Goal: Task Accomplishment & Management: Use online tool/utility

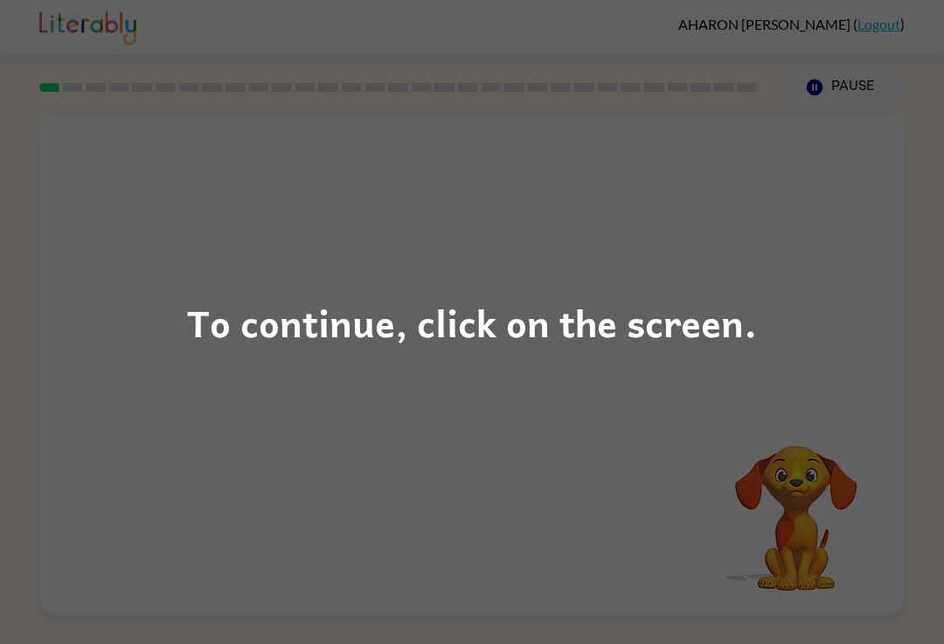
click at [444, 380] on div "To continue, click on the screen." at bounding box center [472, 322] width 944 height 644
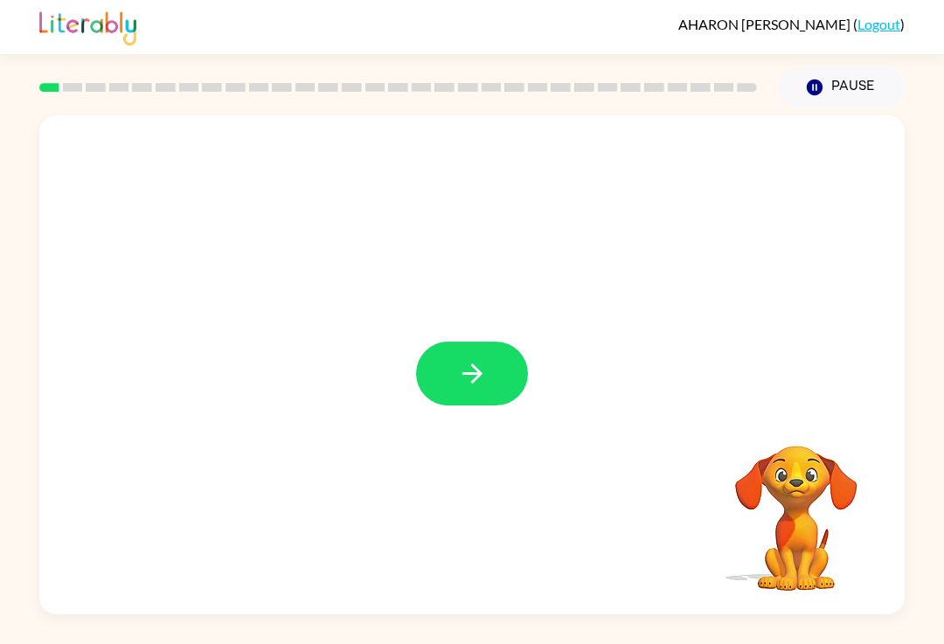
click at [490, 379] on button "button" at bounding box center [472, 374] width 112 height 64
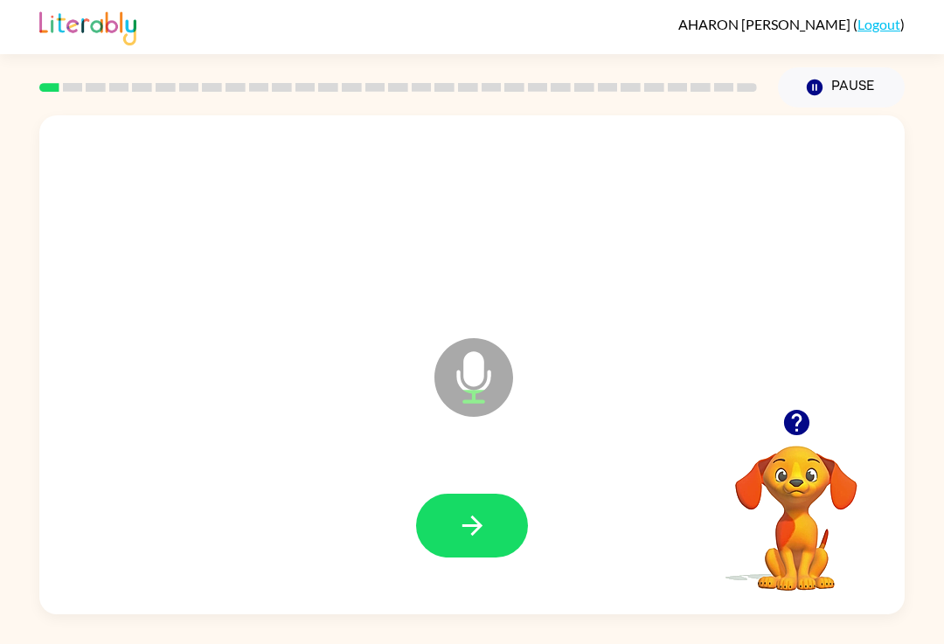
click at [485, 523] on icon "button" at bounding box center [472, 525] width 31 height 31
click at [511, 524] on button "button" at bounding box center [472, 526] width 112 height 64
click at [509, 545] on button "button" at bounding box center [472, 526] width 112 height 64
click at [490, 542] on button "button" at bounding box center [472, 526] width 112 height 64
click at [494, 517] on button "button" at bounding box center [472, 526] width 112 height 64
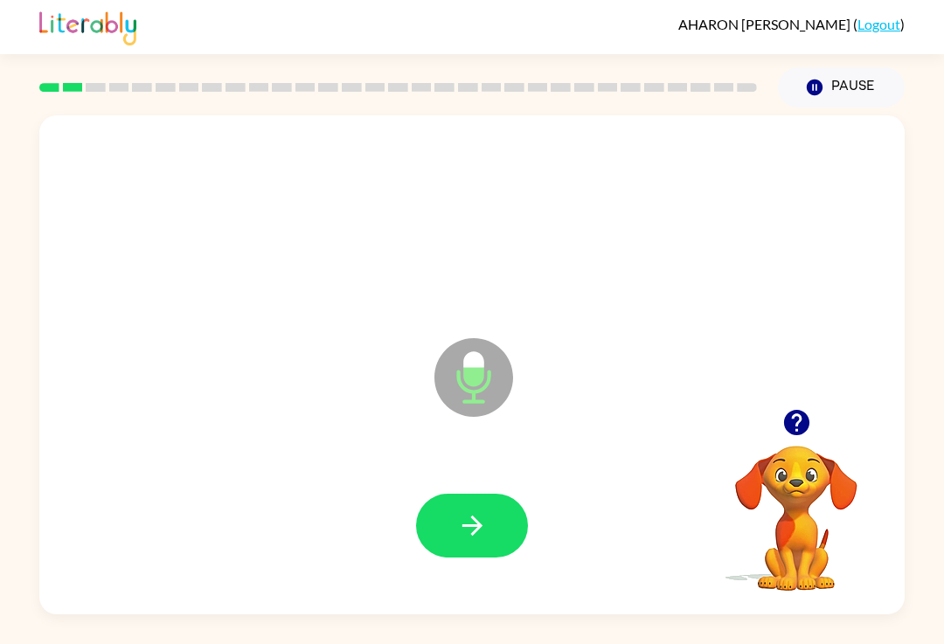
click at [515, 512] on button "button" at bounding box center [472, 526] width 112 height 64
click at [502, 533] on button "button" at bounding box center [472, 526] width 112 height 64
click at [494, 547] on button "button" at bounding box center [472, 526] width 112 height 64
click at [483, 507] on button "button" at bounding box center [472, 526] width 112 height 64
click at [512, 522] on button "button" at bounding box center [472, 526] width 112 height 64
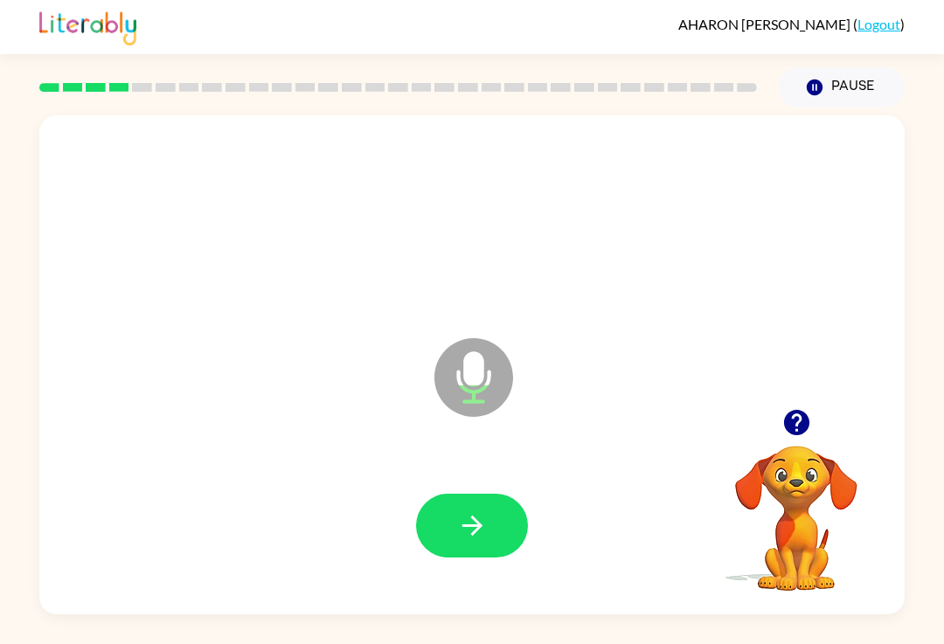
click at [500, 534] on button "button" at bounding box center [472, 526] width 112 height 64
click at [479, 541] on icon "button" at bounding box center [472, 525] width 31 height 31
click at [507, 549] on button "button" at bounding box center [472, 526] width 112 height 64
click at [497, 534] on button "button" at bounding box center [472, 526] width 112 height 64
click at [490, 495] on button "button" at bounding box center [472, 526] width 112 height 64
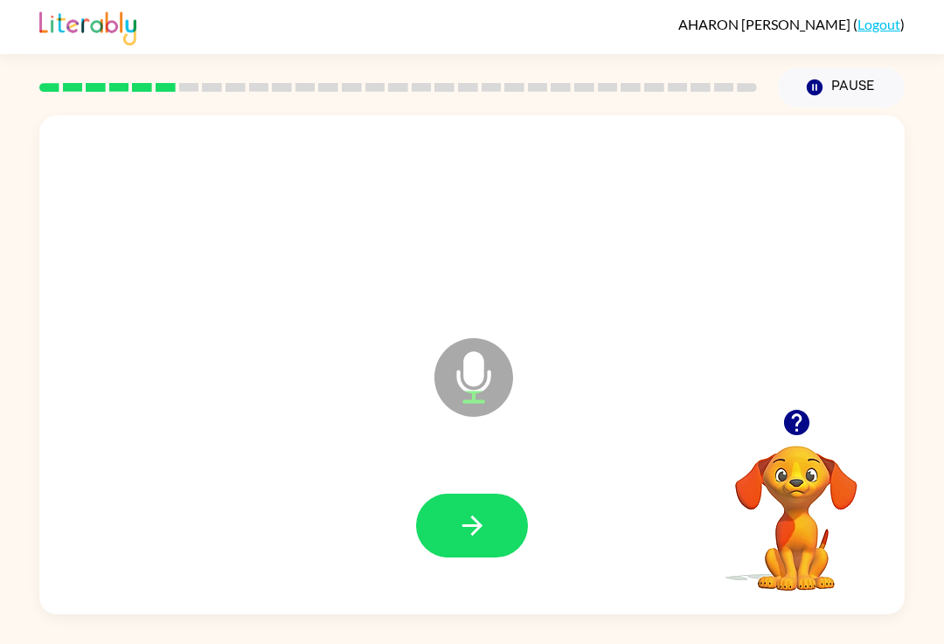
click at [505, 512] on button "button" at bounding box center [472, 526] width 112 height 64
click at [469, 525] on icon "button" at bounding box center [472, 525] width 31 height 31
click at [497, 501] on button "button" at bounding box center [472, 526] width 112 height 64
click at [503, 529] on button "button" at bounding box center [472, 526] width 112 height 64
click at [512, 542] on button "button" at bounding box center [472, 526] width 112 height 64
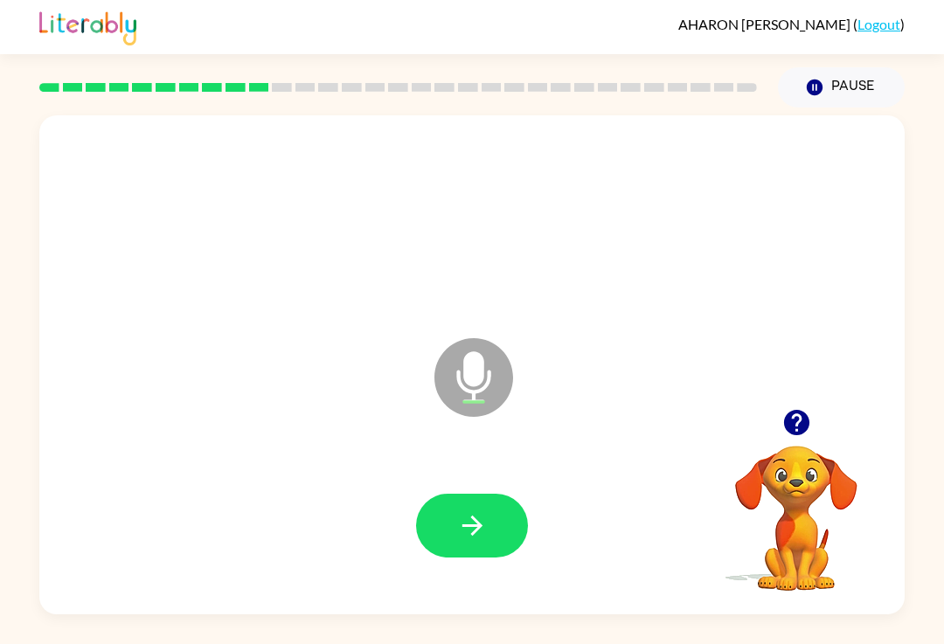
click at [488, 520] on button "button" at bounding box center [472, 526] width 112 height 64
click at [479, 531] on icon "button" at bounding box center [472, 525] width 31 height 31
click at [476, 528] on icon "button" at bounding box center [472, 526] width 20 height 20
click at [496, 523] on button "button" at bounding box center [472, 526] width 112 height 64
click at [512, 519] on button "button" at bounding box center [472, 526] width 112 height 64
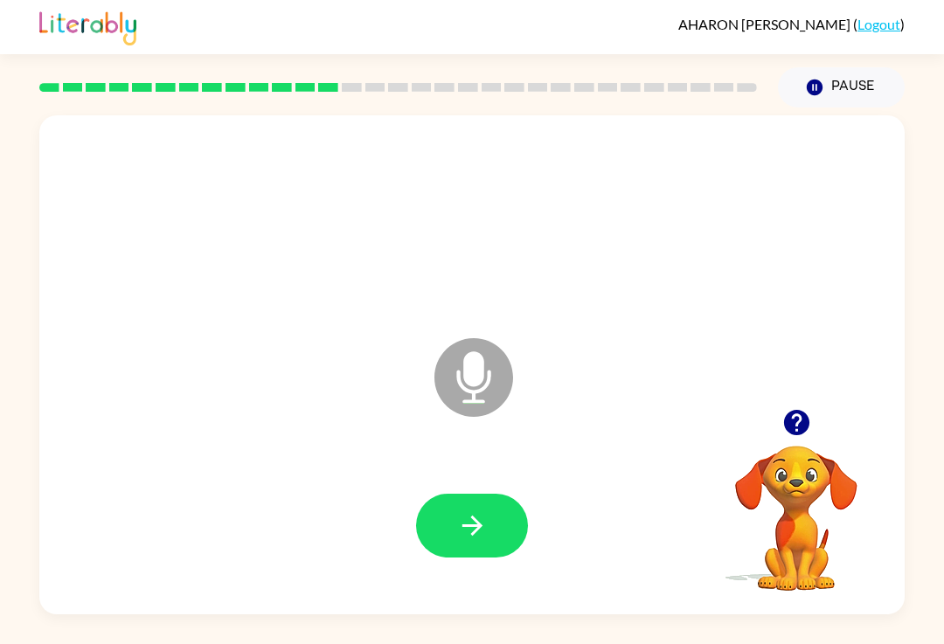
click at [510, 528] on button "button" at bounding box center [472, 526] width 112 height 64
click at [516, 528] on button "button" at bounding box center [472, 526] width 112 height 64
click at [494, 531] on button "button" at bounding box center [472, 526] width 112 height 64
click at [477, 527] on icon "button" at bounding box center [472, 526] width 20 height 20
click at [516, 525] on button "button" at bounding box center [472, 526] width 112 height 64
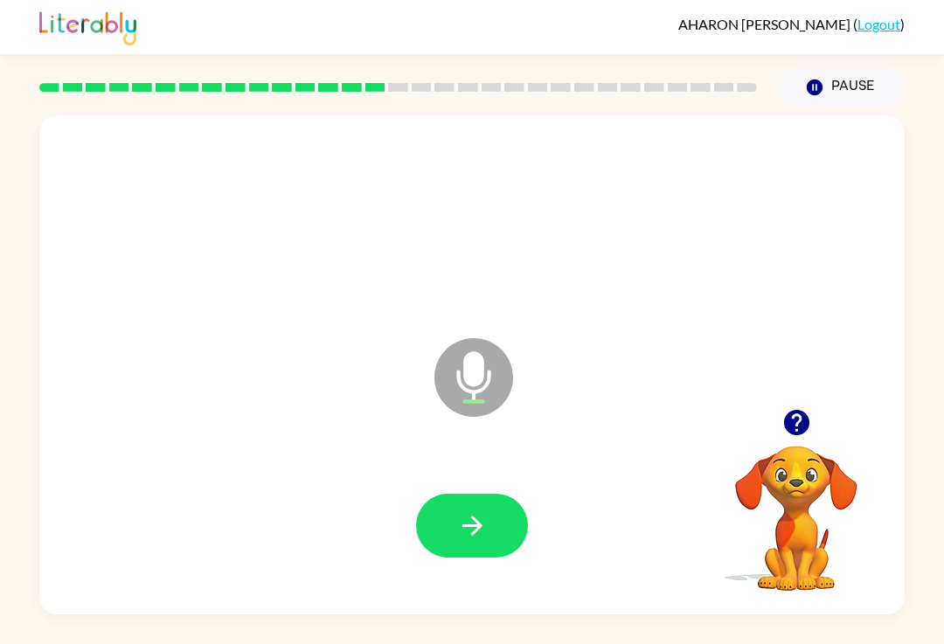
click at [491, 535] on button "button" at bounding box center [472, 526] width 112 height 64
click at [461, 552] on button "button" at bounding box center [472, 526] width 112 height 64
click at [500, 525] on button "button" at bounding box center [472, 526] width 112 height 64
click at [506, 545] on button "button" at bounding box center [472, 526] width 112 height 64
click at [487, 543] on button "button" at bounding box center [472, 526] width 112 height 64
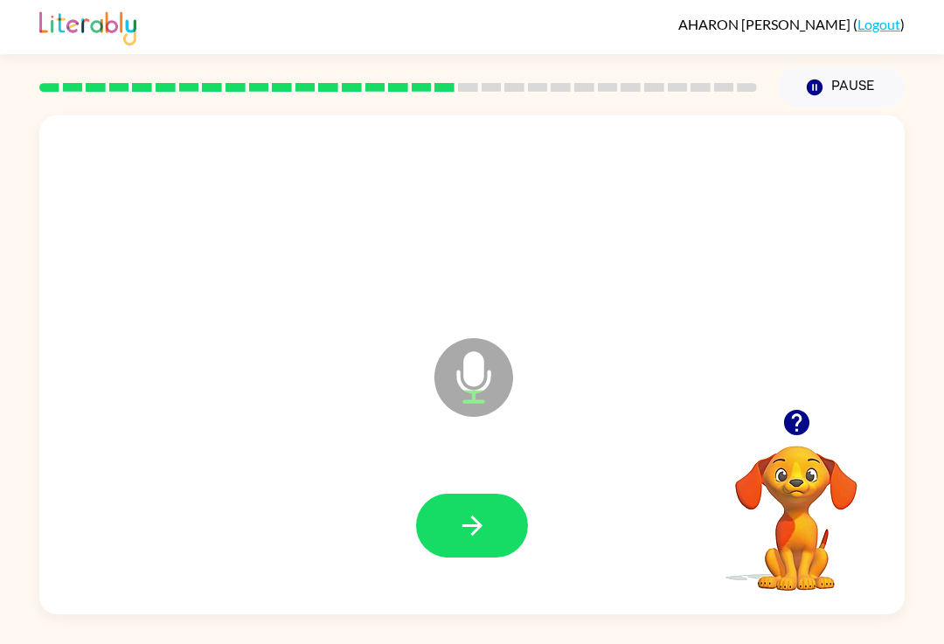
click at [510, 530] on button "button" at bounding box center [472, 526] width 112 height 64
click at [493, 544] on button "button" at bounding box center [472, 526] width 112 height 64
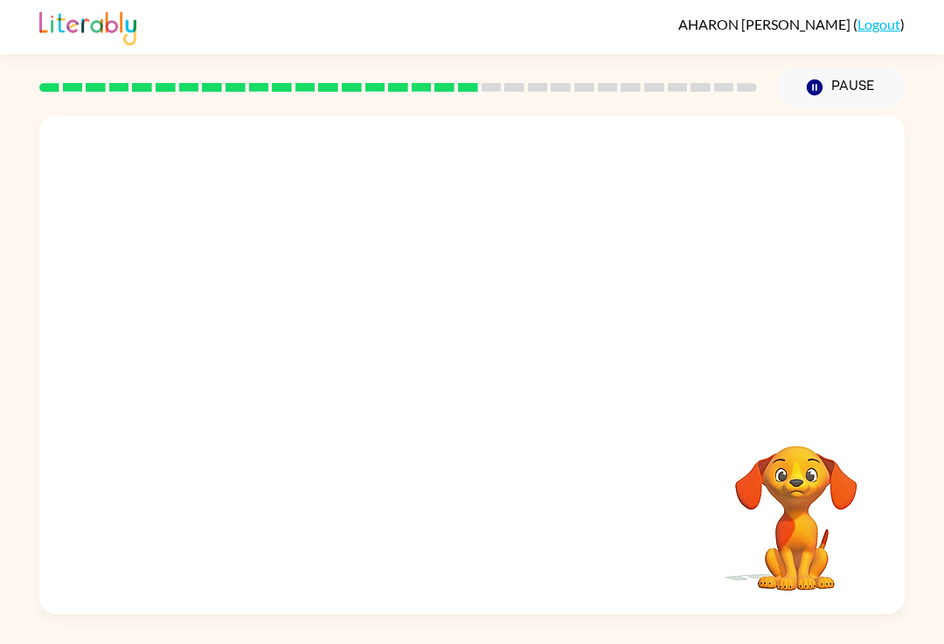
click at [607, 638] on div "[PERSON_NAME] ( Logout ) Pause Pause Your browser must support playing .mp4 fil…" at bounding box center [472, 322] width 944 height 644
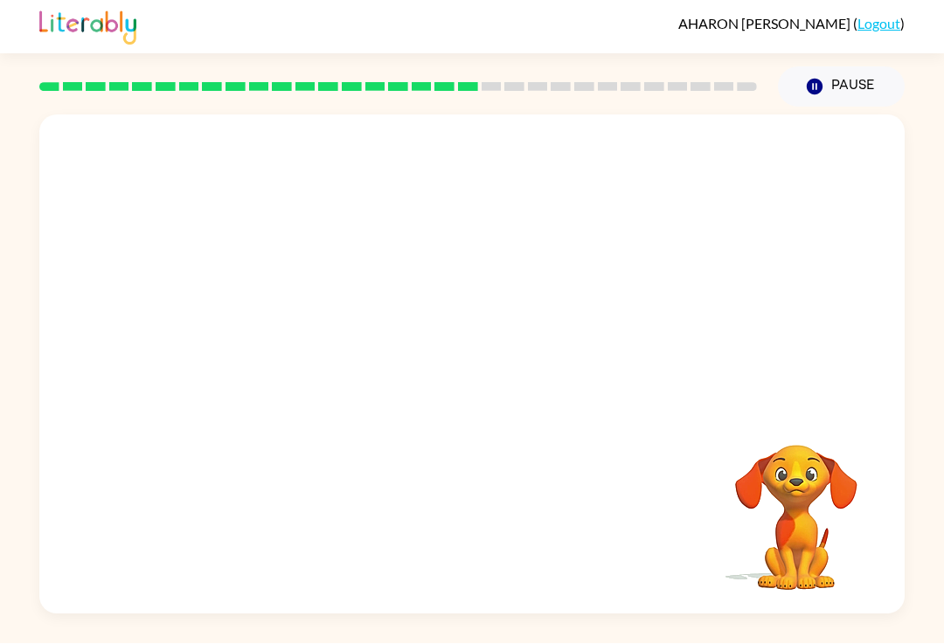
scroll to position [4, 0]
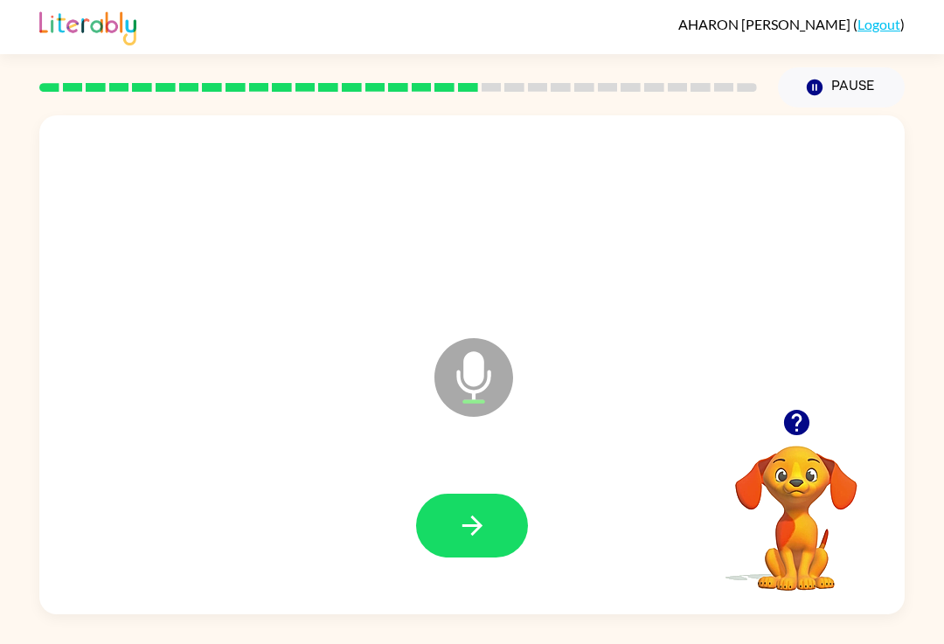
click at [450, 529] on button "button" at bounding box center [472, 526] width 112 height 64
click at [469, 515] on icon "button" at bounding box center [472, 525] width 31 height 31
click at [489, 517] on button "button" at bounding box center [472, 526] width 112 height 64
click at [449, 526] on button "button" at bounding box center [472, 526] width 112 height 64
click at [498, 499] on button "button" at bounding box center [472, 526] width 112 height 64
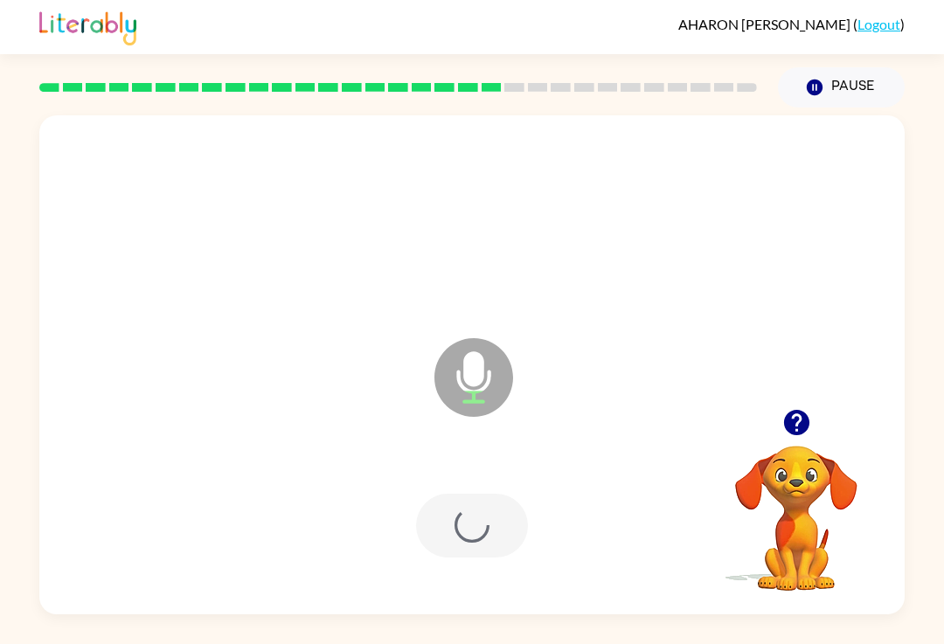
click at [498, 499] on div at bounding box center [472, 526] width 112 height 64
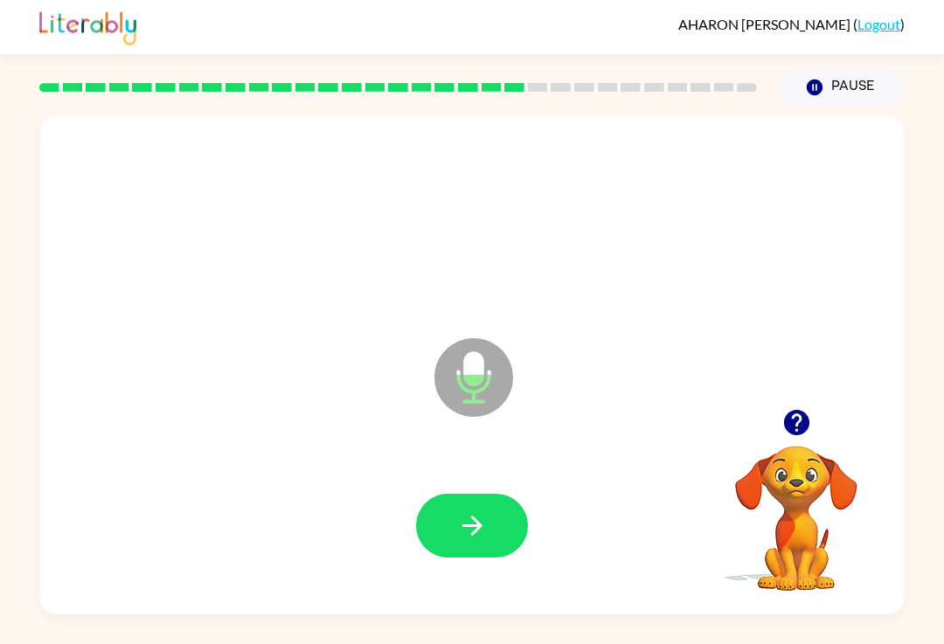
click at [511, 537] on button "button" at bounding box center [472, 526] width 112 height 64
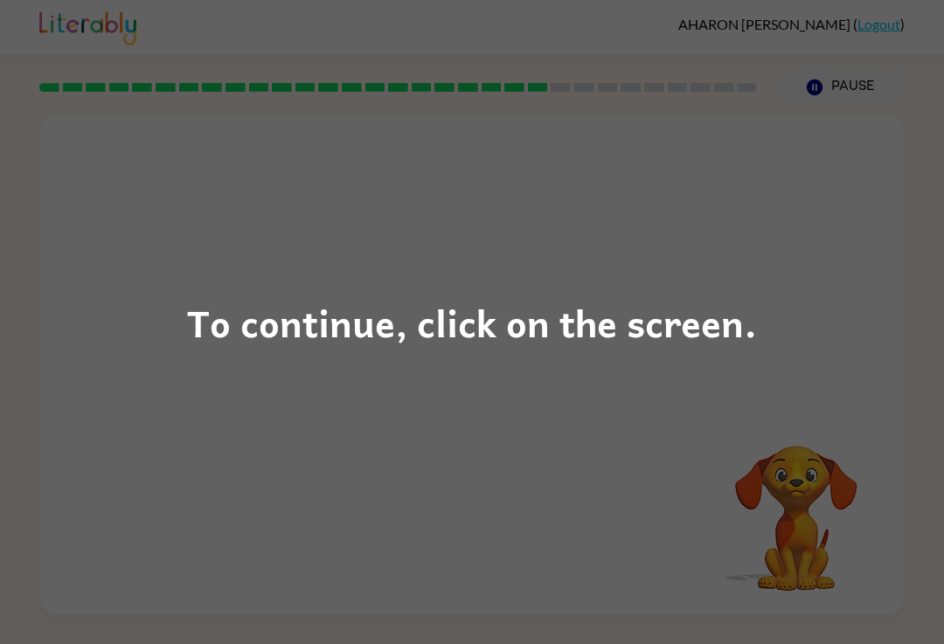
click at [811, 305] on div "To continue, click on the screen." at bounding box center [472, 322] width 944 height 644
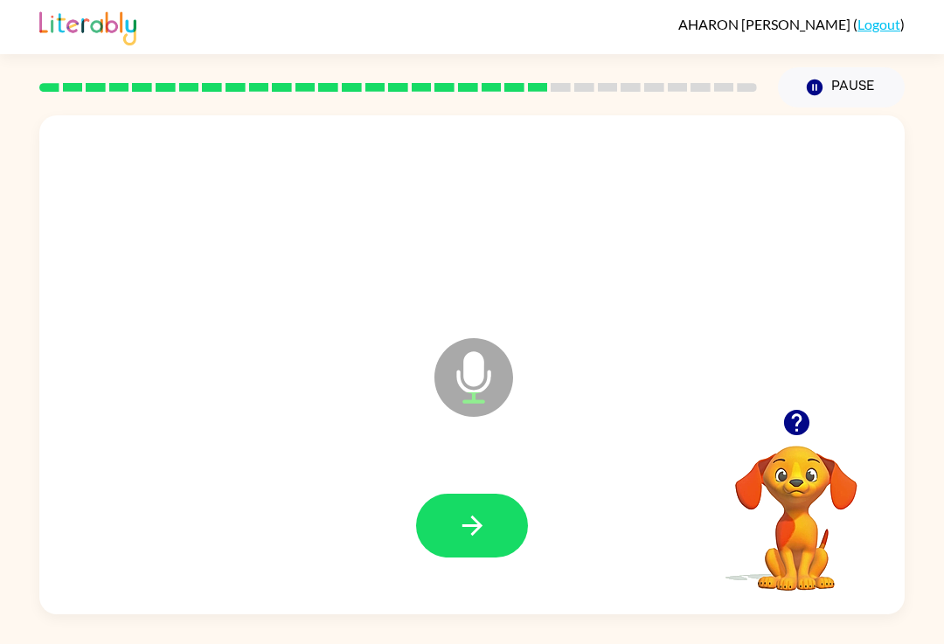
click at [499, 542] on button "button" at bounding box center [472, 526] width 112 height 64
click at [476, 528] on icon "button" at bounding box center [472, 526] width 20 height 20
click at [497, 515] on button "button" at bounding box center [472, 526] width 112 height 64
click at [516, 514] on button "button" at bounding box center [472, 526] width 112 height 64
click at [477, 520] on icon "button" at bounding box center [472, 526] width 20 height 20
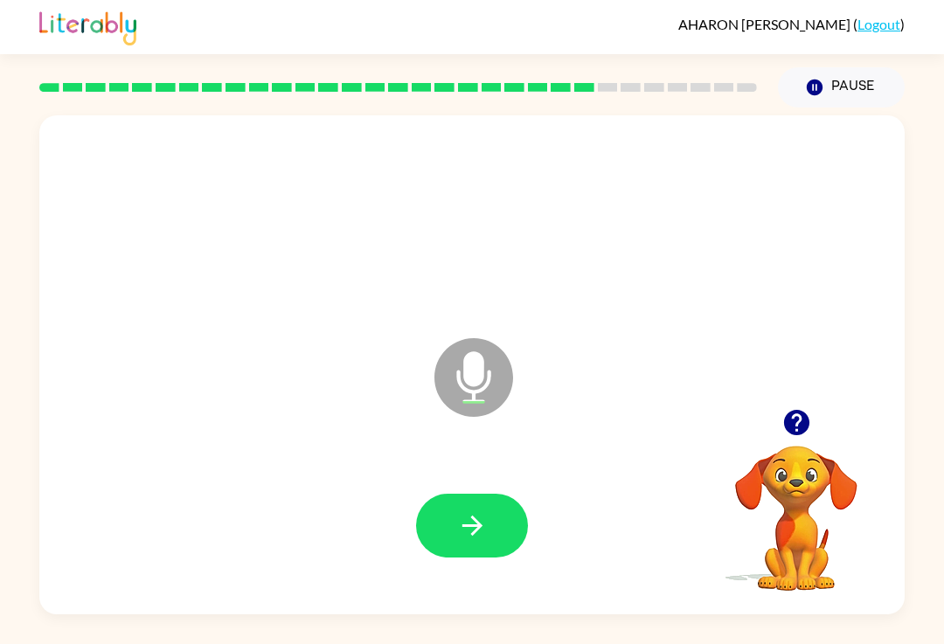
click at [483, 527] on icon "button" at bounding box center [472, 525] width 31 height 31
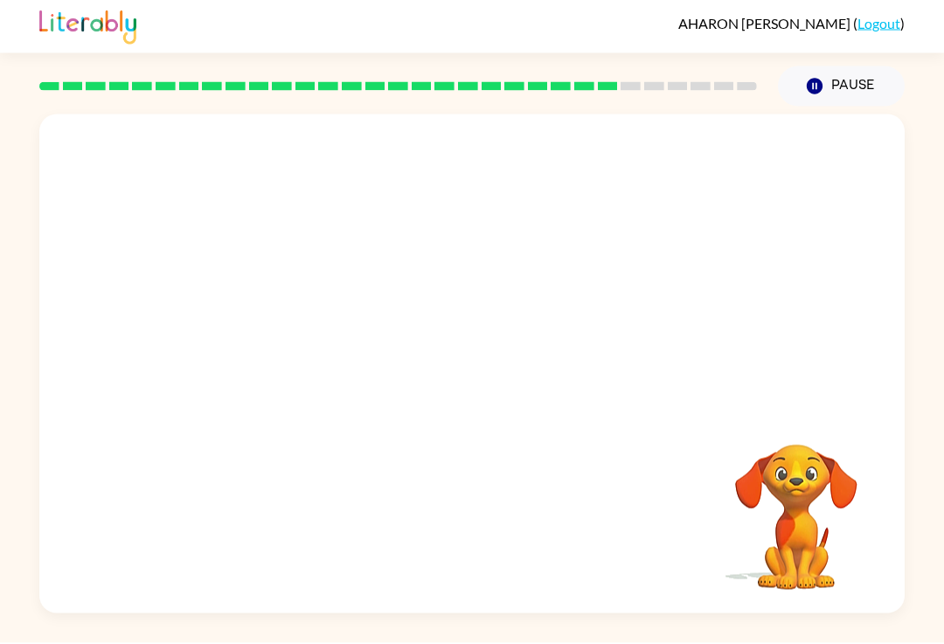
scroll to position [0, 0]
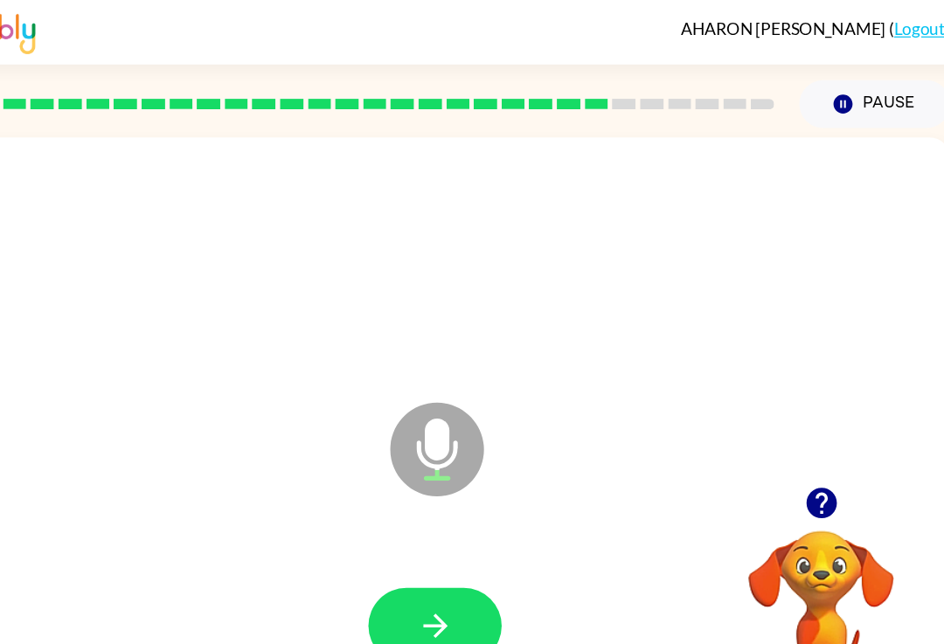
click at [416, 535] on button "button" at bounding box center [472, 526] width 112 height 64
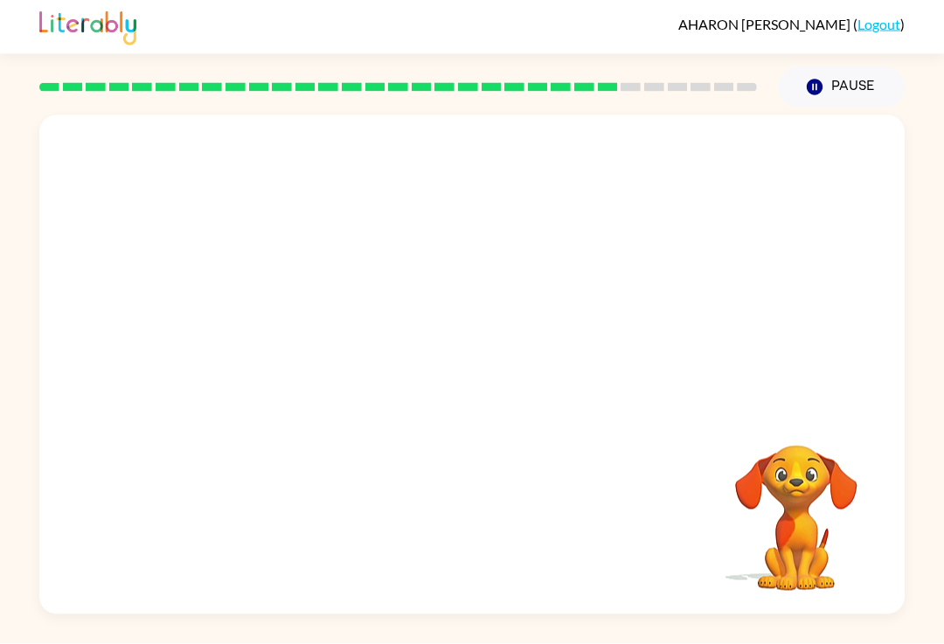
scroll to position [10, 0]
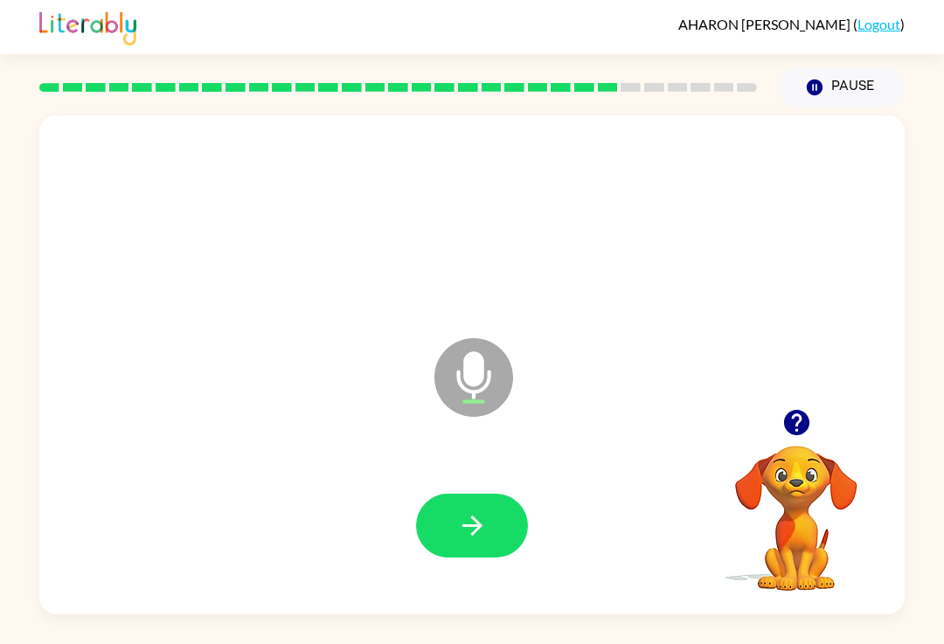
click at [462, 517] on icon "button" at bounding box center [472, 526] width 20 height 20
click at [519, 533] on button "button" at bounding box center [472, 526] width 112 height 64
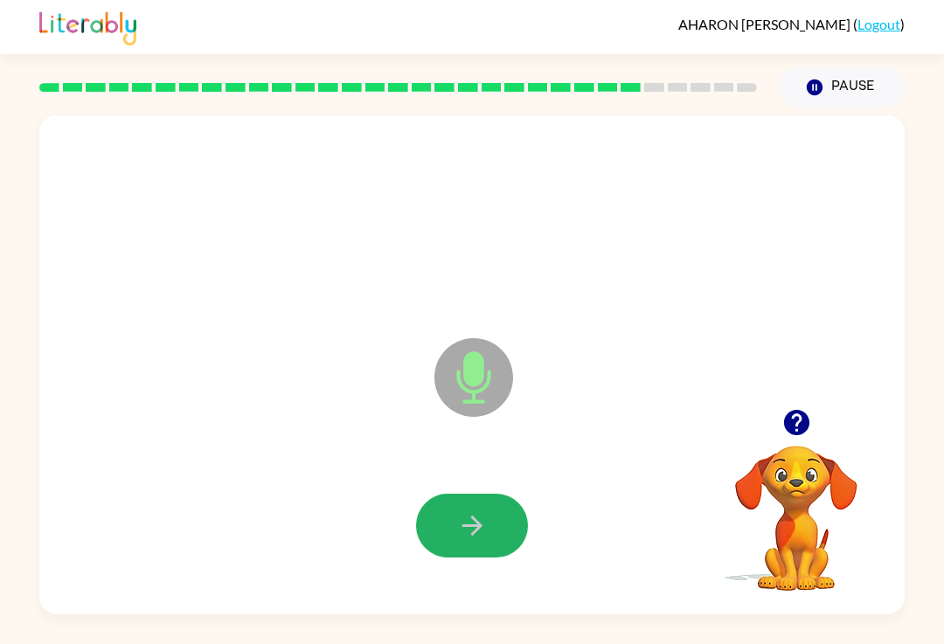
click at [472, 536] on button "button" at bounding box center [472, 526] width 112 height 64
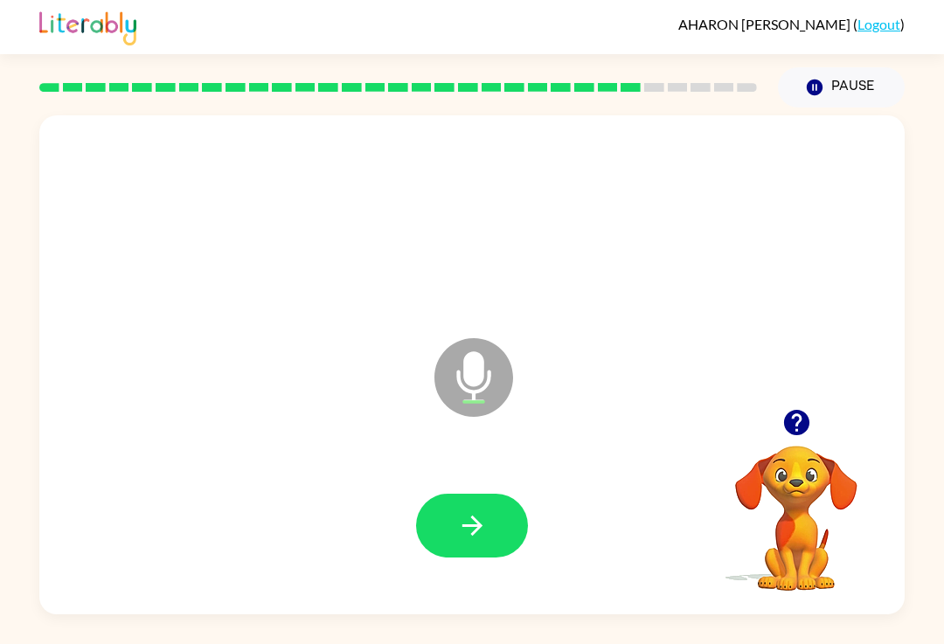
click at [507, 534] on button "button" at bounding box center [472, 526] width 112 height 64
click at [523, 455] on icon "Microphone The Microphone is here when it is your turn to talk" at bounding box center [561, 399] width 262 height 131
click at [522, 455] on icon "Microphone The Microphone is here when it is your turn to talk" at bounding box center [561, 399] width 262 height 131
click at [587, 412] on icon "Microphone The Microphone is here when it is your turn to talk" at bounding box center [561, 399] width 262 height 131
click at [587, 411] on icon "Microphone The Microphone is here when it is your turn to talk" at bounding box center [561, 399] width 262 height 131
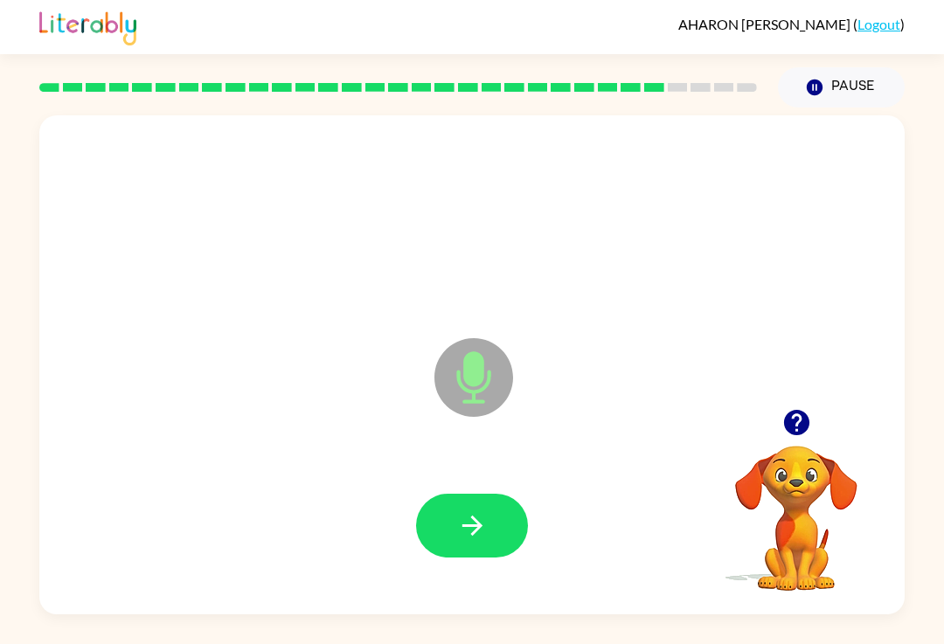
click at [569, 372] on icon "Microphone The Microphone is here when it is your turn to talk" at bounding box center [561, 399] width 262 height 131
click at [568, 371] on icon "Microphone The Microphone is here when it is your turn to talk" at bounding box center [561, 399] width 262 height 131
click at [548, 346] on icon "Microphone The Microphone is here when it is your turn to talk" at bounding box center [561, 399] width 262 height 131
click at [535, 313] on div "Microphone The Microphone is here when it is your turn to talk" at bounding box center [430, 333] width 747 height 63
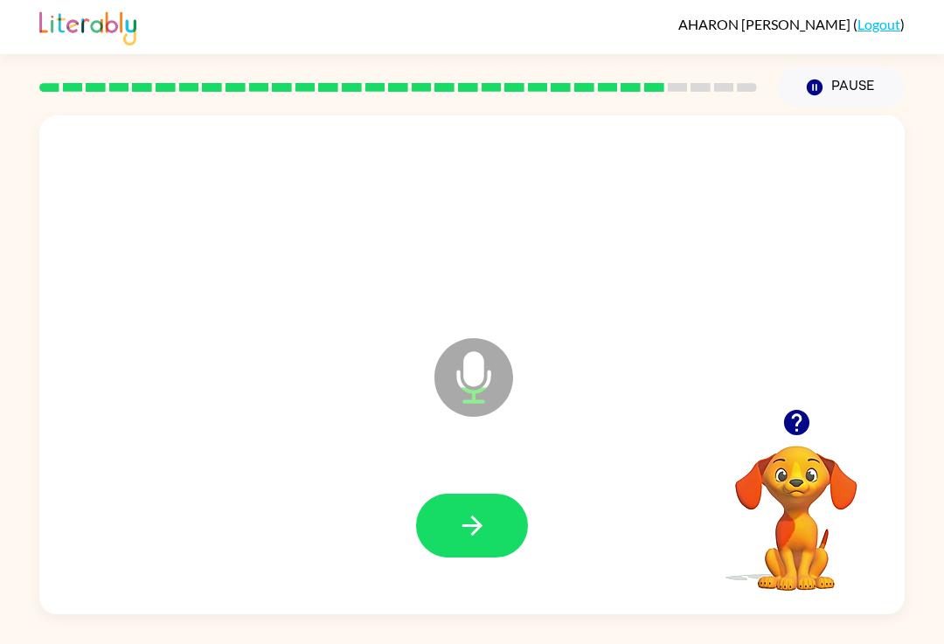
scroll to position [0, 0]
click at [483, 523] on icon "button" at bounding box center [472, 525] width 31 height 31
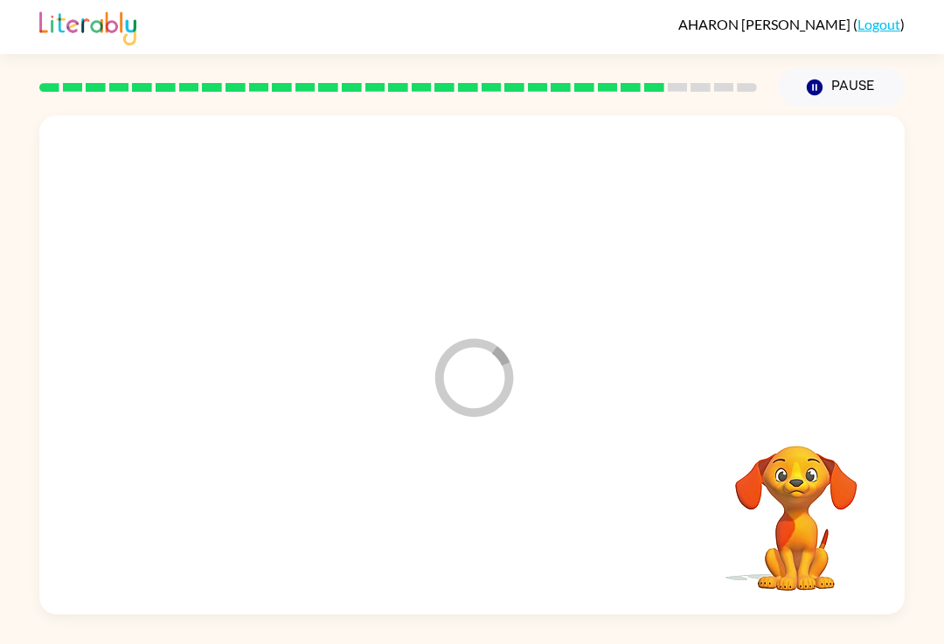
click at [483, 522] on div at bounding box center [472, 526] width 830 height 143
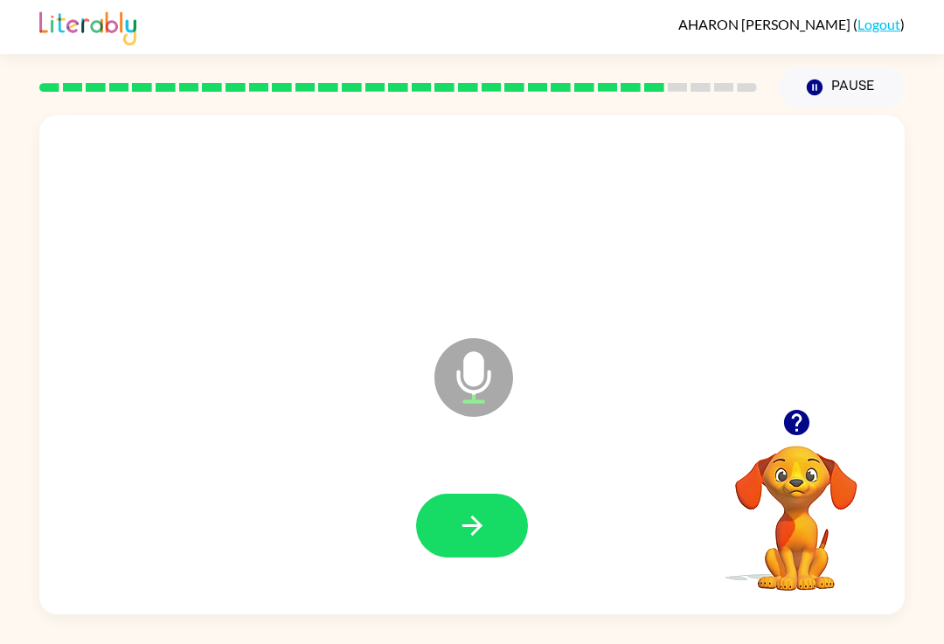
click at [500, 506] on button "button" at bounding box center [472, 526] width 112 height 64
click at [489, 517] on button "button" at bounding box center [472, 526] width 112 height 64
click at [502, 511] on button "button" at bounding box center [472, 526] width 112 height 64
click at [494, 521] on button "button" at bounding box center [472, 526] width 112 height 64
click at [504, 514] on button "button" at bounding box center [472, 526] width 112 height 64
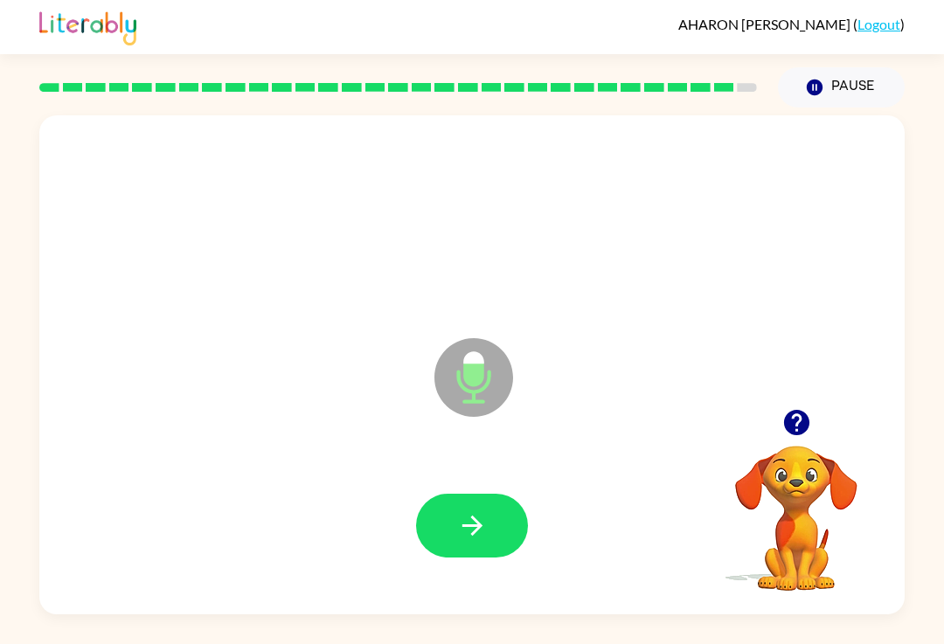
click at [503, 505] on button "button" at bounding box center [472, 526] width 112 height 64
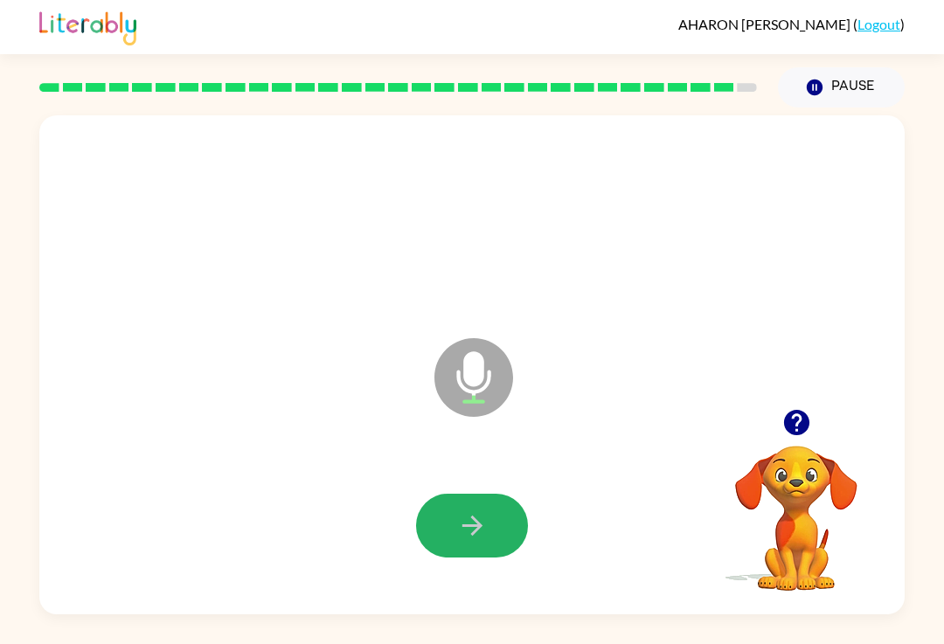
click at [501, 521] on button "button" at bounding box center [472, 526] width 112 height 64
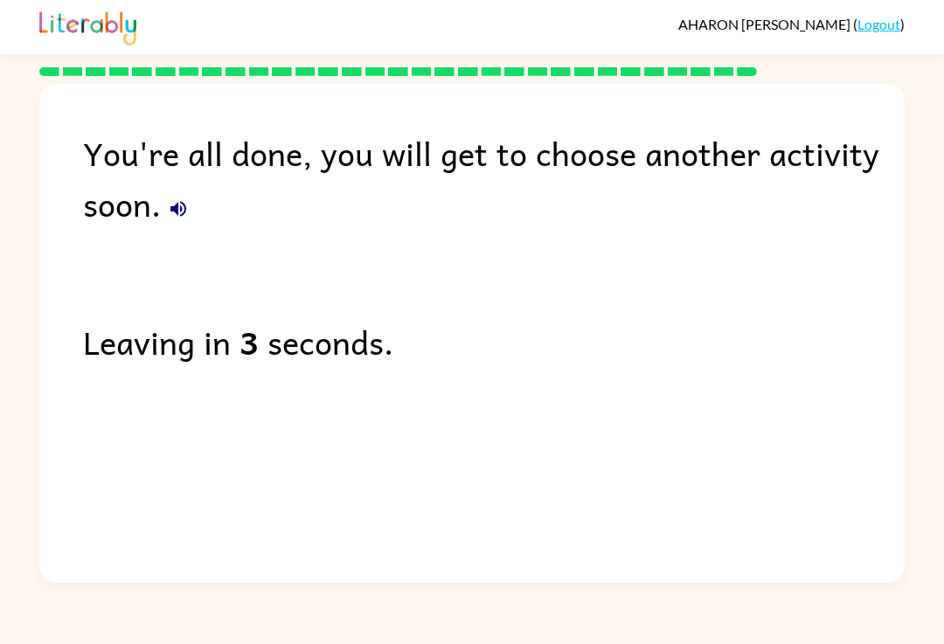
click at [163, 212] on button "button" at bounding box center [178, 208] width 35 height 35
